Goal: Navigation & Orientation: Understand site structure

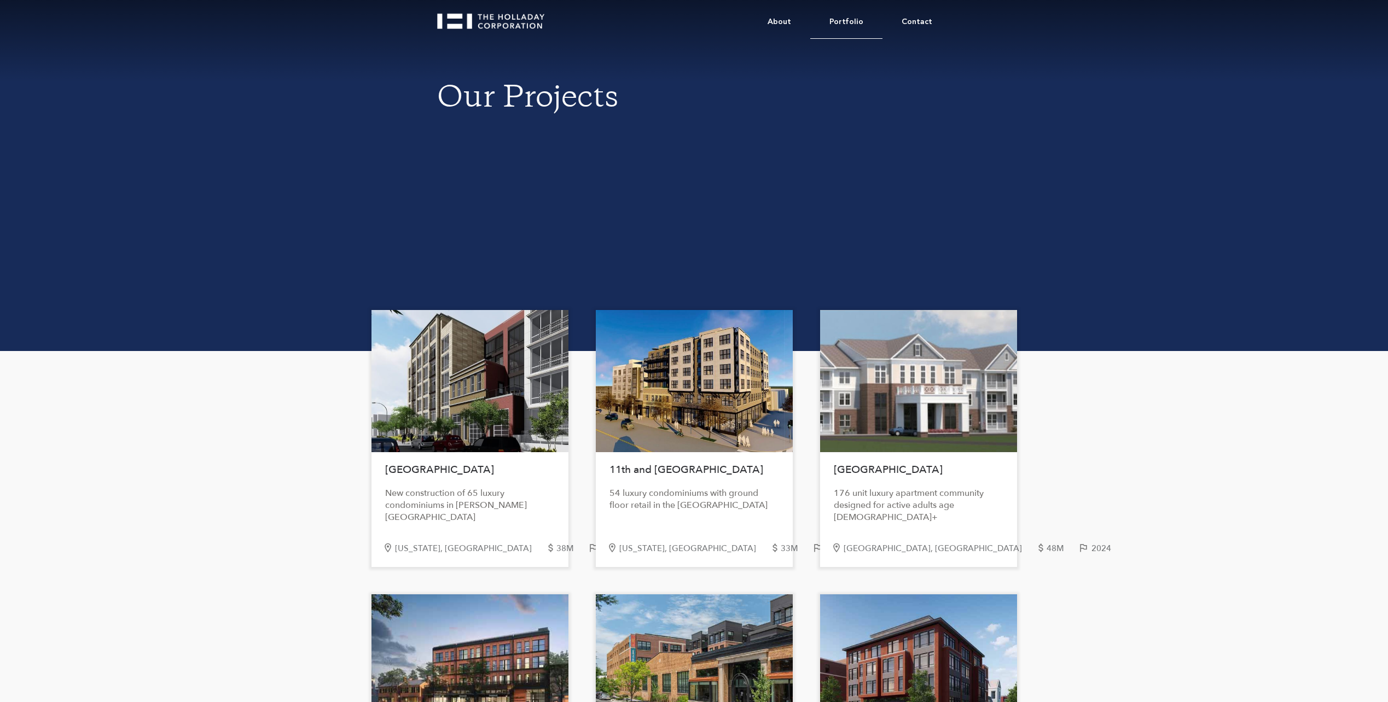
click at [861, 21] on link "Portfolio" at bounding box center [846, 21] width 72 height 33
click at [780, 21] on link "About" at bounding box center [779, 21] width 62 height 33
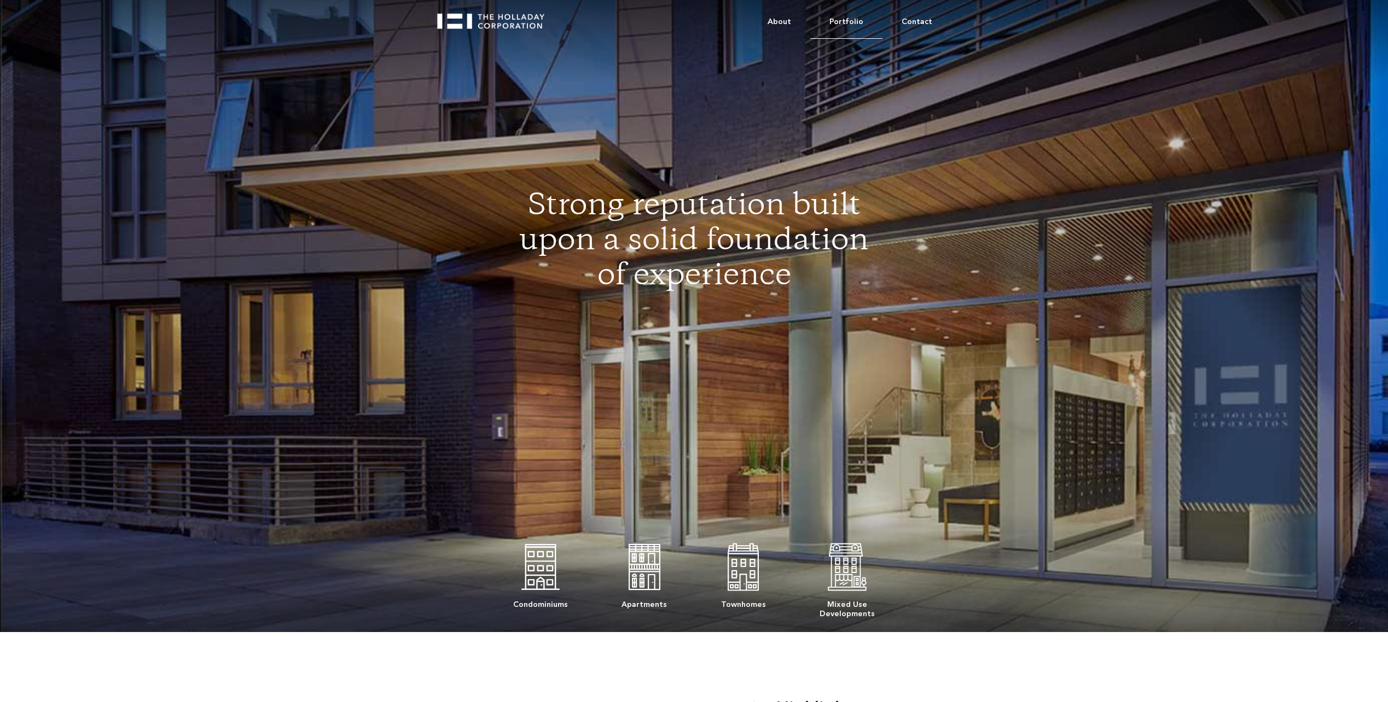
click at [852, 21] on link "Portfolio" at bounding box center [846, 21] width 72 height 33
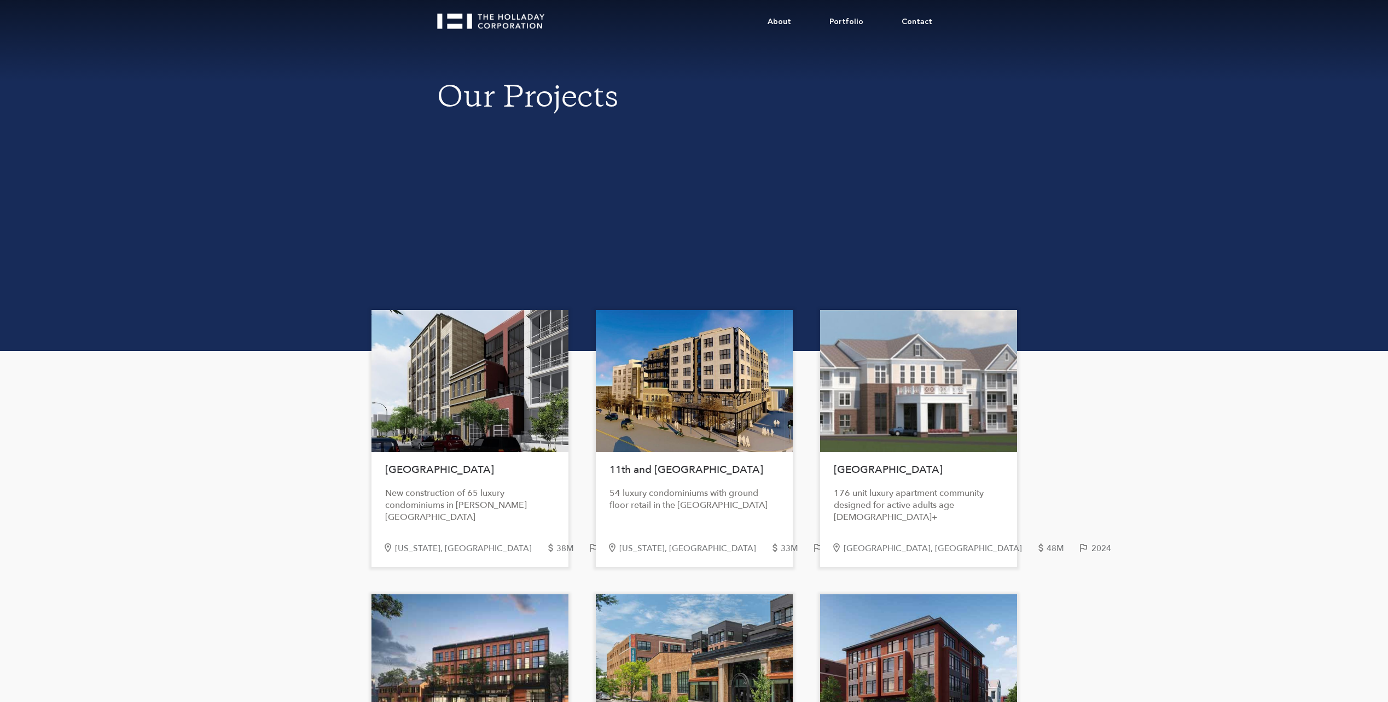
click at [1155, 94] on div "About Portfolio Contact Our Projects" at bounding box center [694, 175] width 1388 height 351
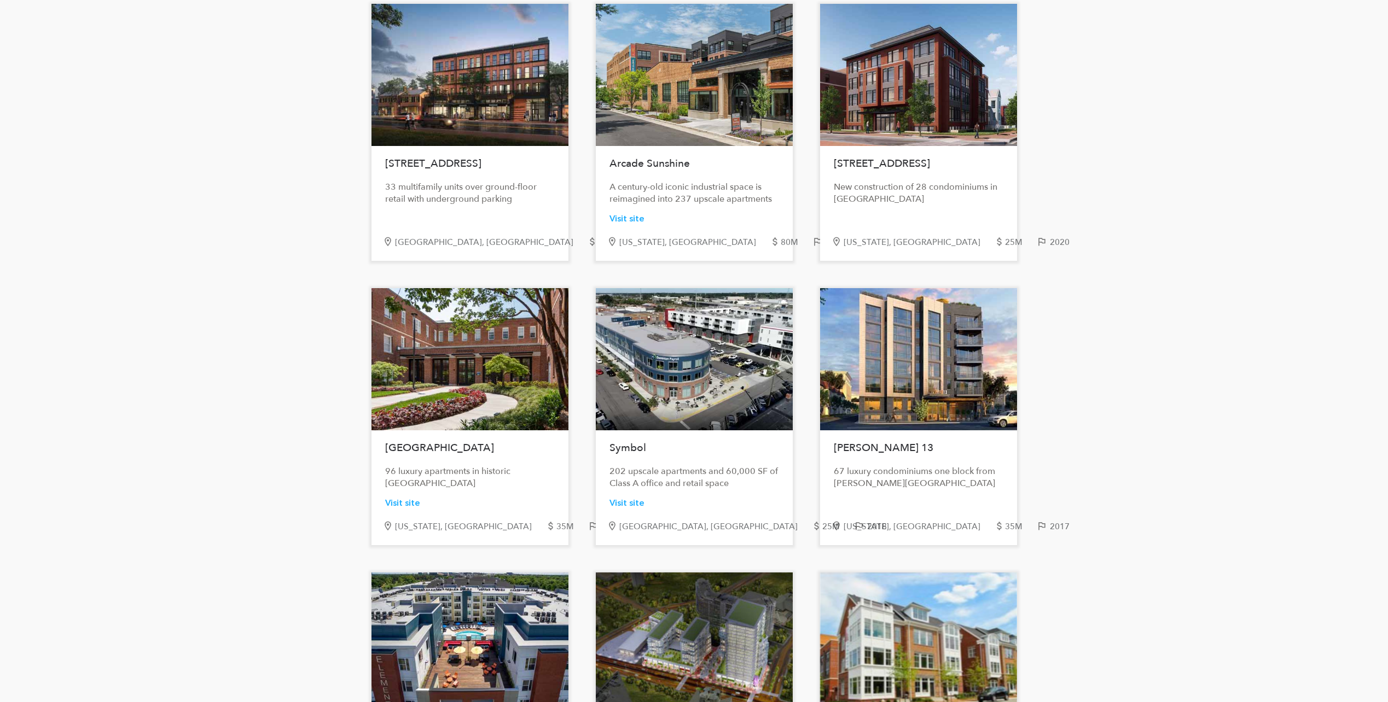
scroll to position [602, 0]
